Goal: Information Seeking & Learning: Understand process/instructions

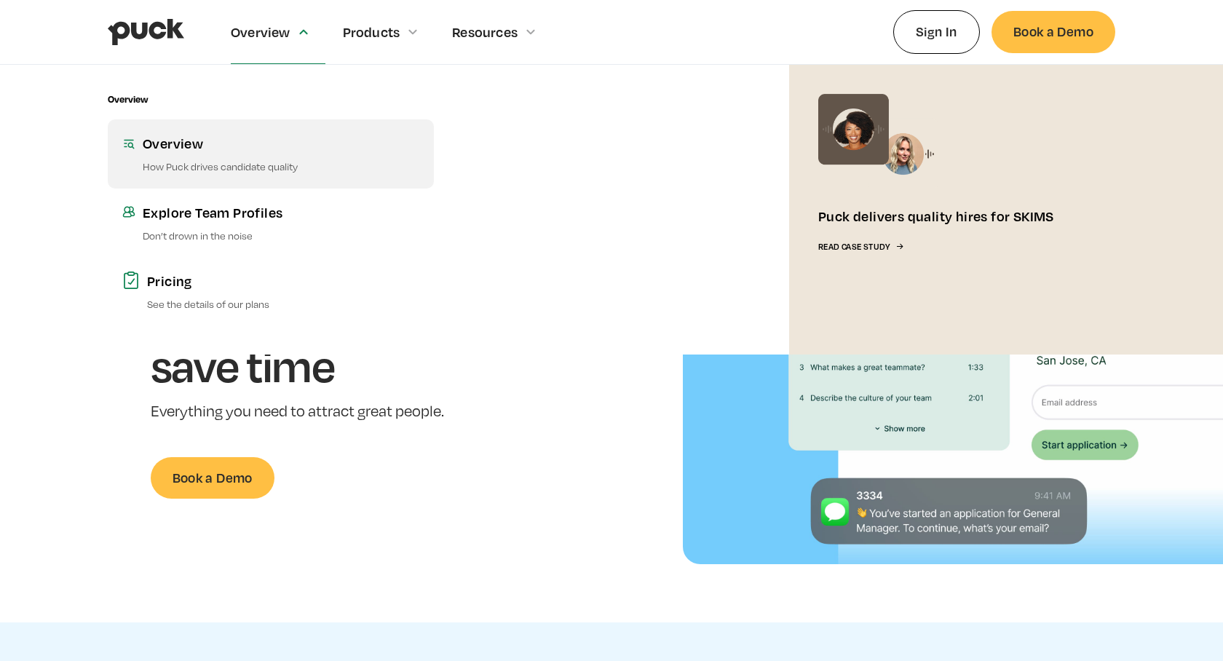
click at [169, 146] on div "Overview" at bounding box center [281, 143] width 277 height 18
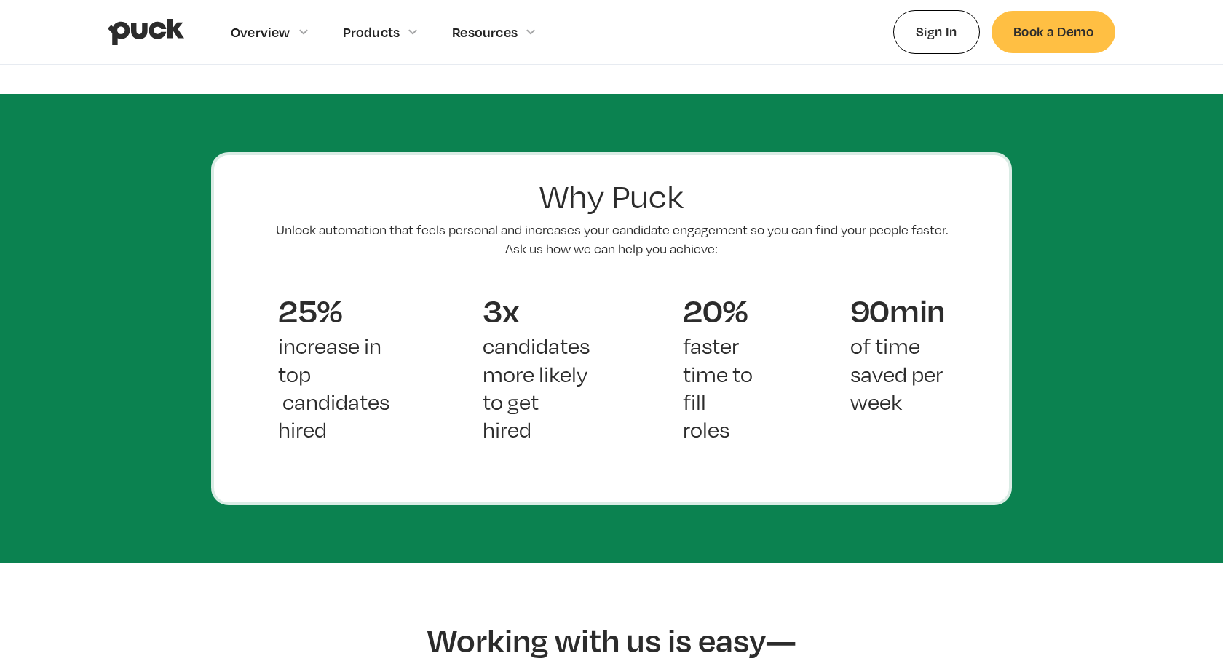
scroll to position [1060, 0]
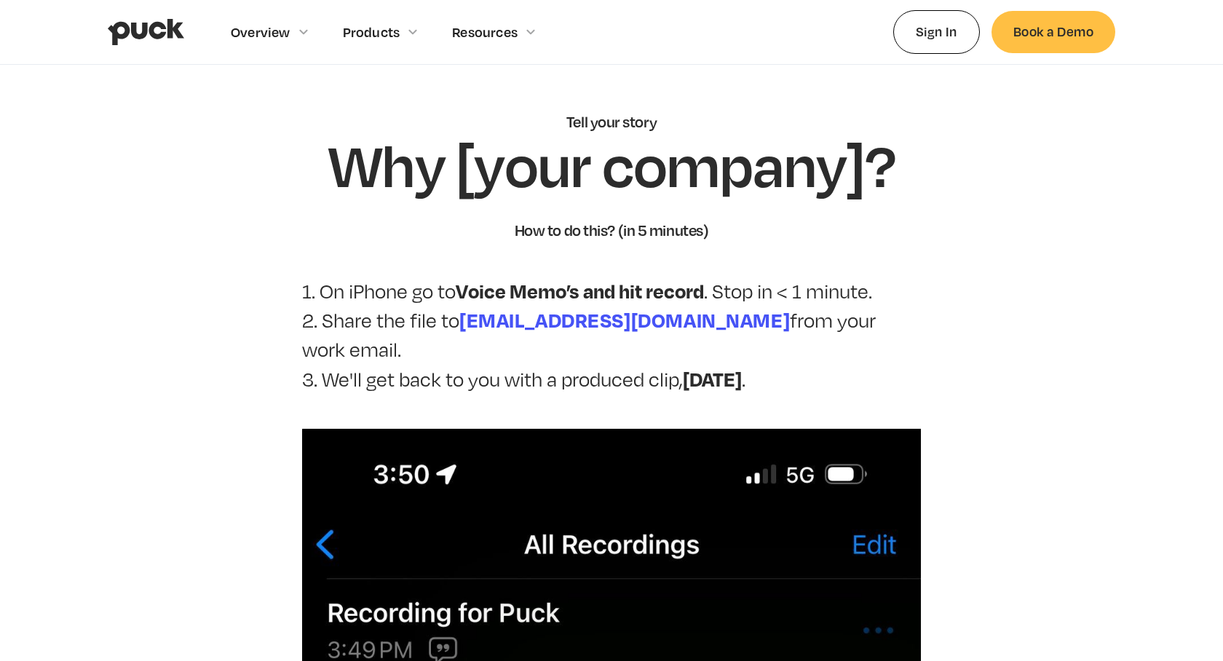
click at [331, 290] on p "1. On iPhone go to Voice [PERSON_NAME]’s and hit record . Stop in < 1 minute. 2…" at bounding box center [611, 335] width 619 height 118
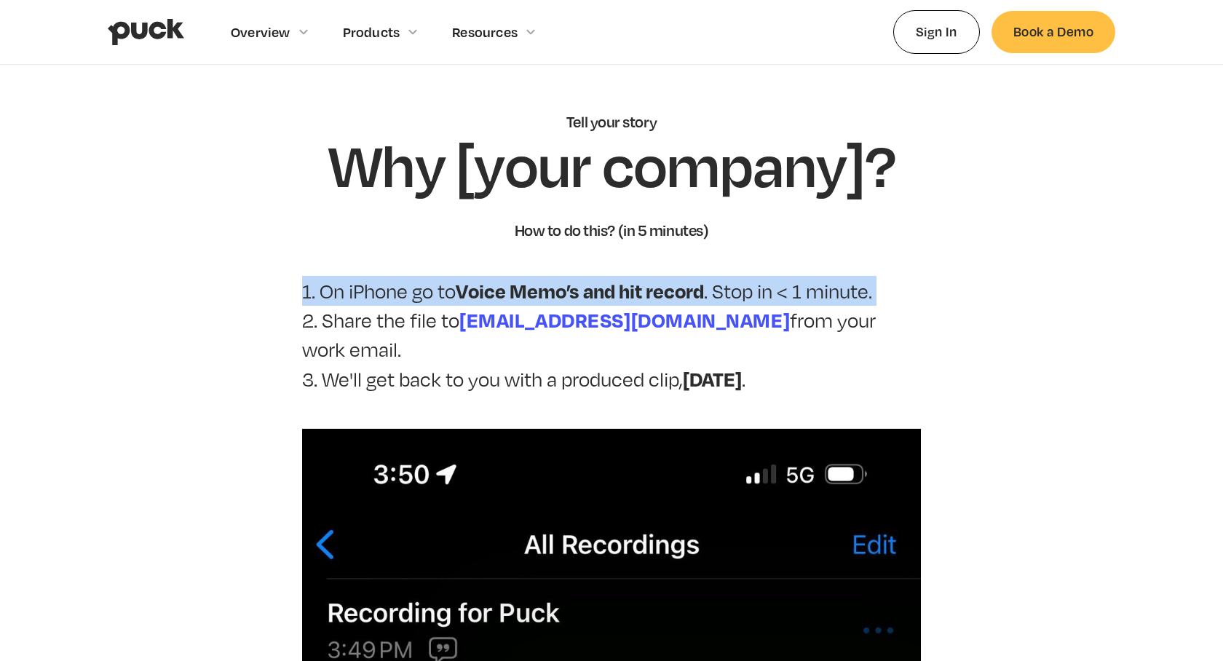
click at [331, 290] on p "1. On iPhone go to Voice [PERSON_NAME]’s and hit record . Stop in < 1 minute. 2…" at bounding box center [611, 335] width 619 height 118
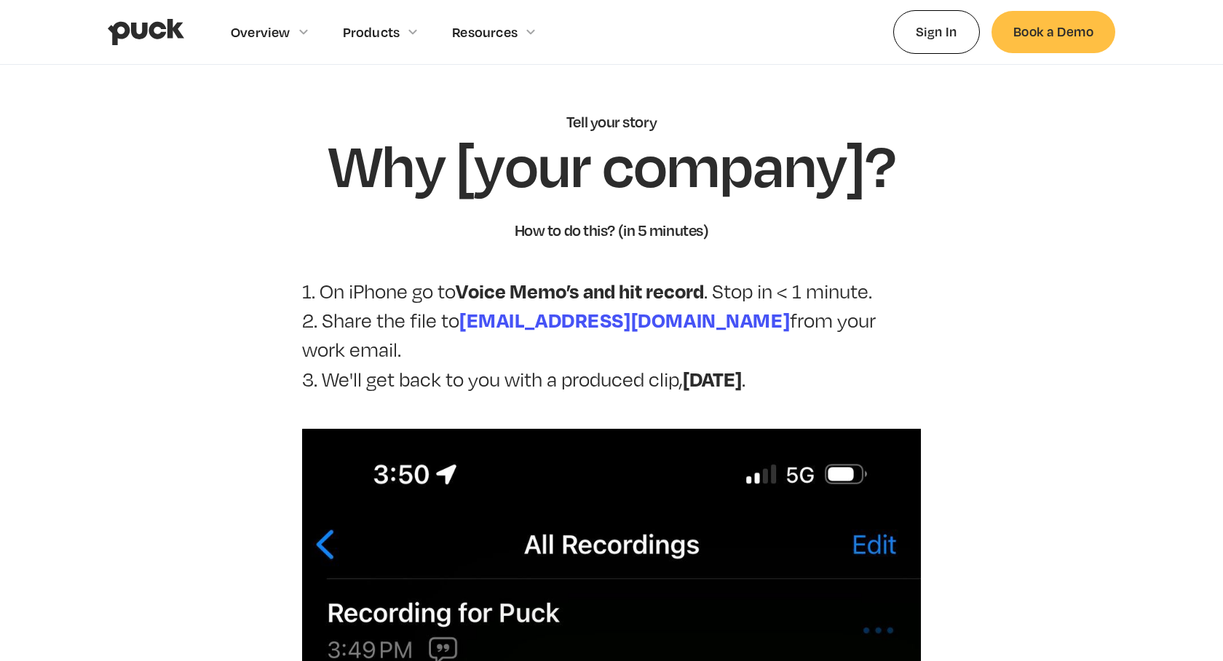
click at [395, 352] on p "1. On iPhone go to Voice Memo’s and hit record . Stop in < 1 minute. 2. Share t…" at bounding box center [611, 335] width 619 height 118
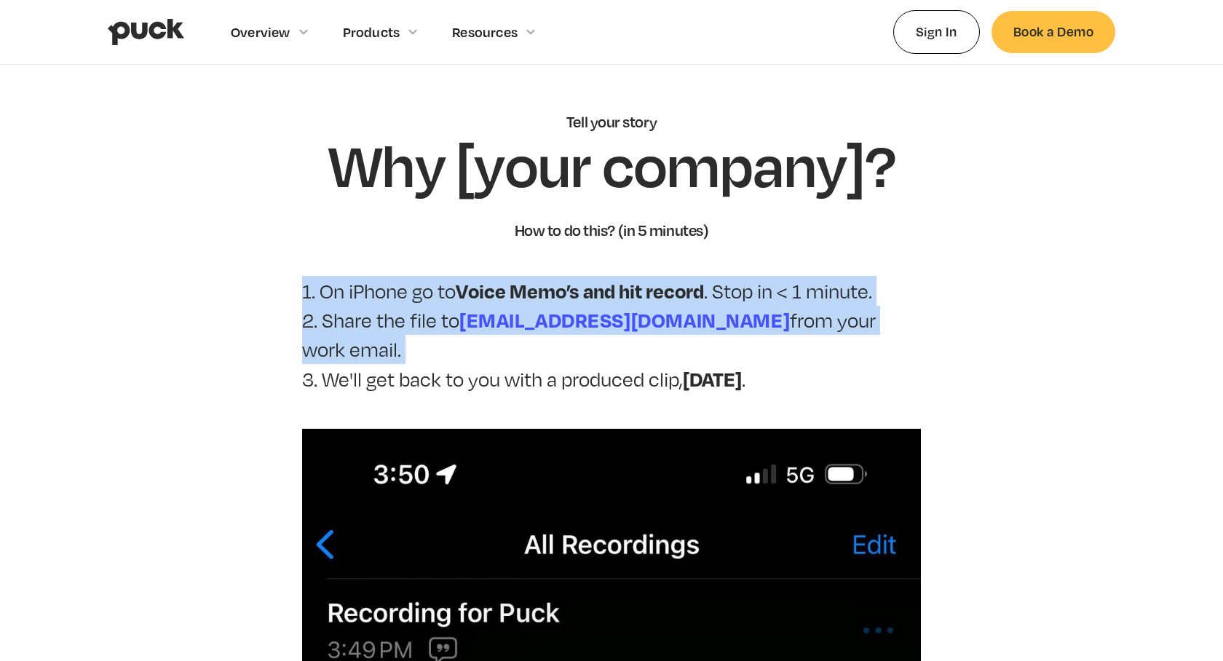
click at [395, 352] on p "1. On iPhone go to Voice Memo’s and hit record . Stop in < 1 minute. 2. Share t…" at bounding box center [611, 335] width 619 height 118
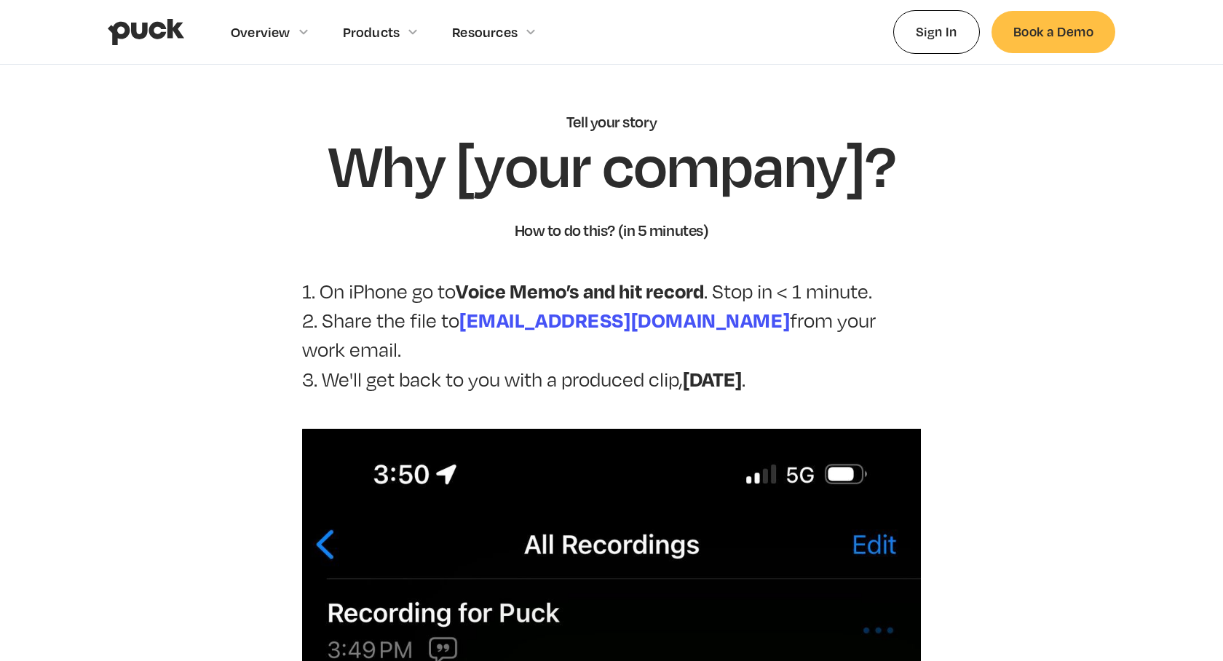
click at [379, 293] on p "1. On iPhone go to Voice Memo’s and hit record . Stop in < 1 minute. 2. Share t…" at bounding box center [611, 335] width 619 height 118
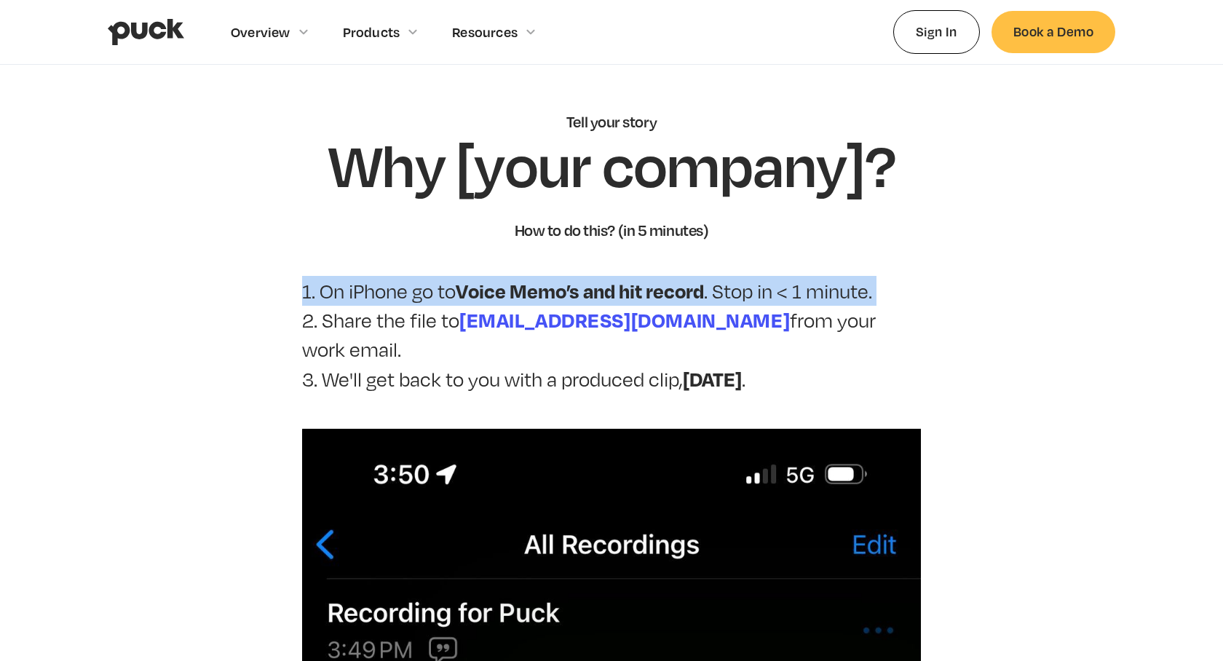
click at [379, 293] on p "1. On iPhone go to Voice Memo’s and hit record . Stop in < 1 minute. 2. Share t…" at bounding box center [611, 335] width 619 height 118
